Goal: Book appointment/travel/reservation

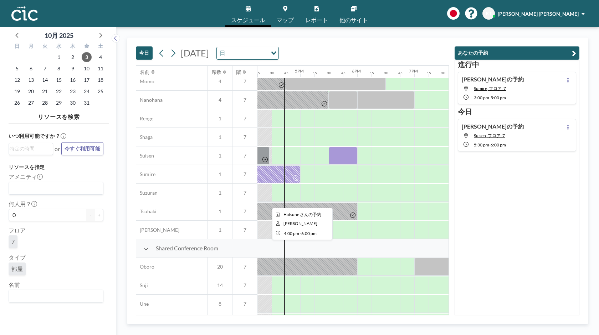
scroll to position [372, 928]
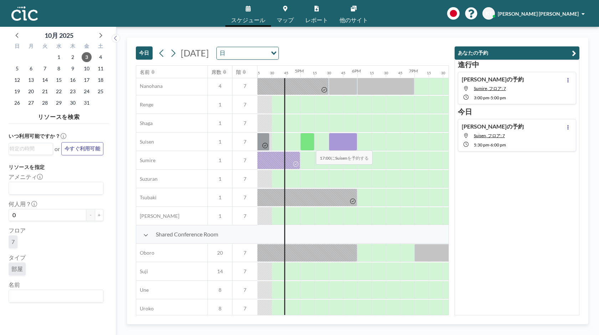
drag, startPoint x: 337, startPoint y: 146, endPoint x: 309, endPoint y: 146, distance: 27.5
click at [309, 146] on div at bounding box center [15, 141] width 1370 height 19
drag, startPoint x: 306, startPoint y: 145, endPoint x: 319, endPoint y: 145, distance: 12.8
click at [319, 145] on div at bounding box center [314, 142] width 29 height 18
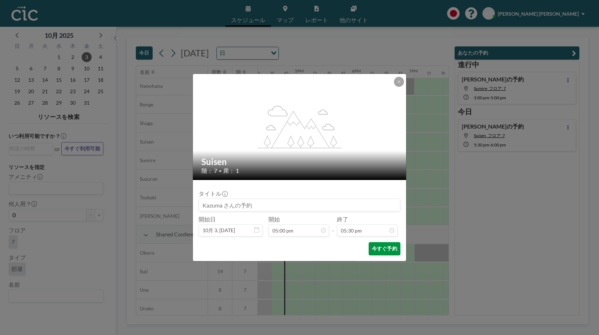
scroll to position [889, 0]
click at [383, 247] on button "今すぐ予約" at bounding box center [385, 248] width 32 height 13
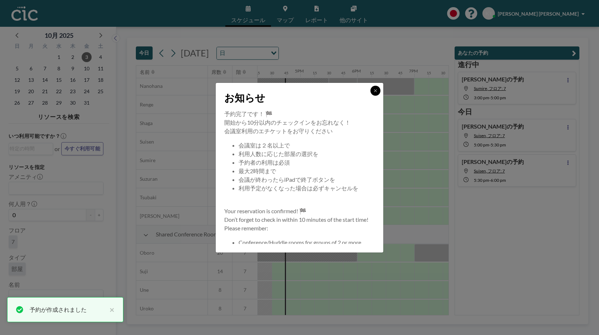
click at [376, 90] on icon at bounding box center [376, 90] width 4 height 4
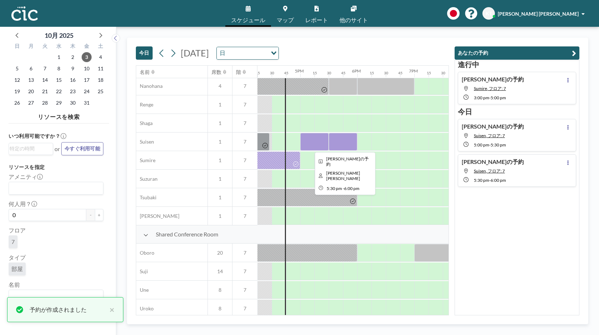
click at [349, 141] on div at bounding box center [343, 142] width 29 height 18
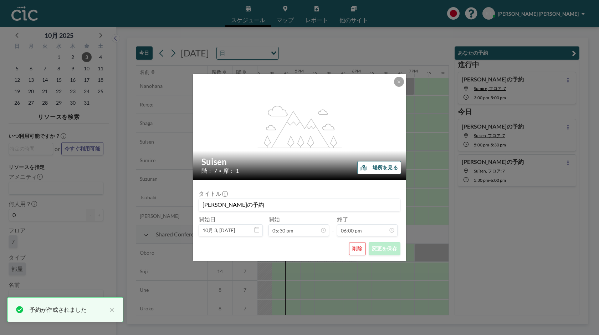
scroll to position [914, 0]
click at [359, 247] on button "削除" at bounding box center [357, 248] width 17 height 13
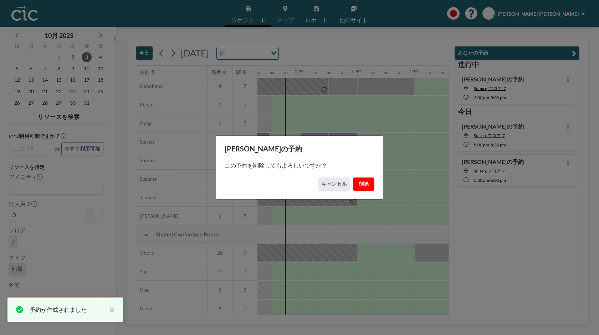
click at [371, 189] on button "削除" at bounding box center [363, 183] width 21 height 13
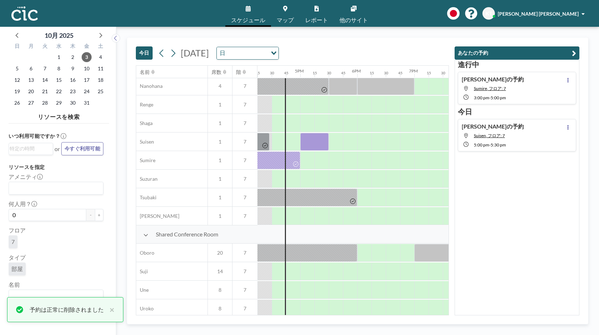
click at [407, 38] on div "[DATE] [DATE] 日 Loading..." at bounding box center [292, 51] width 313 height 27
